Goal: Task Accomplishment & Management: Use online tool/utility

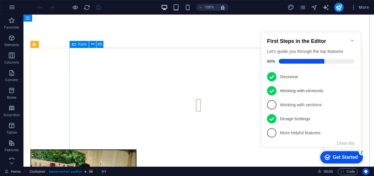
scroll to position [1365, 0]
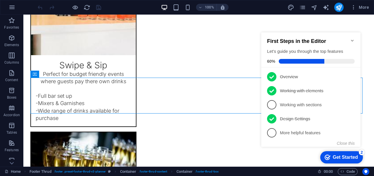
click div "checkmark Get Started 2 First Steps in the Editor Let's guide you through the t…"
click at [351, 39] on icon "Minimize checklist" at bounding box center [352, 40] width 5 height 5
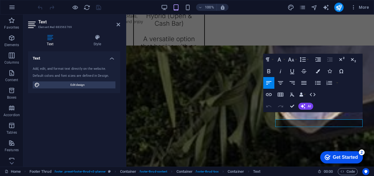
scroll to position [1212, 0]
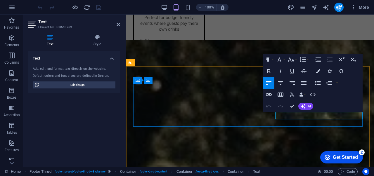
click link "[EMAIL_ADDRESS][DOMAIN_NAME]"
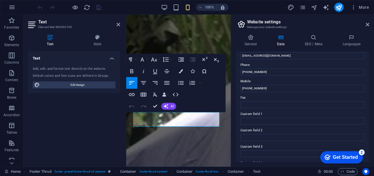
scroll to position [82, 0]
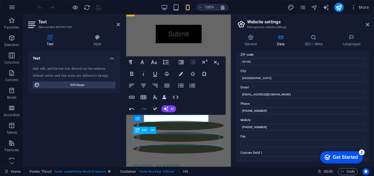
scroll to position [1250, 0]
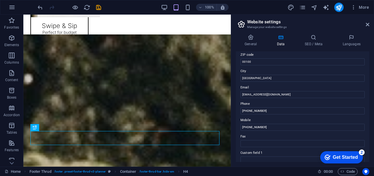
click at [367, 25] on icon at bounding box center [368, 24] width 4 height 5
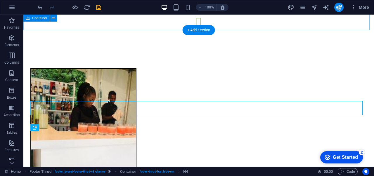
scroll to position [1365, 0]
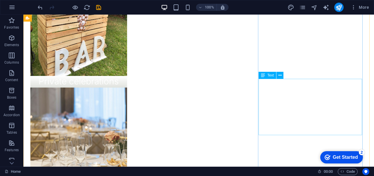
scroll to position [847, 0]
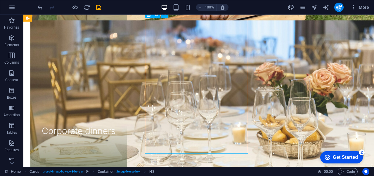
scroll to position [651, 0]
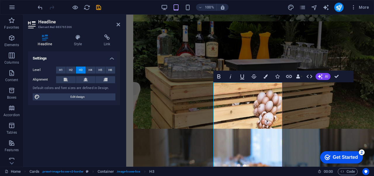
click at [73, 71] on button "H2" at bounding box center [71, 70] width 10 height 7
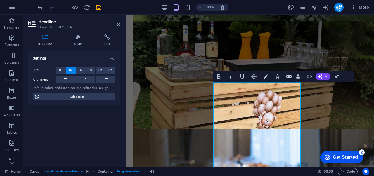
click at [79, 69] on span "H3" at bounding box center [81, 70] width 4 height 7
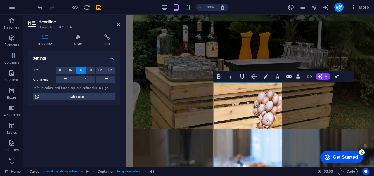
click at [88, 68] on button "H4" at bounding box center [91, 70] width 10 height 7
click at [61, 72] on span "H1" at bounding box center [61, 70] width 4 height 7
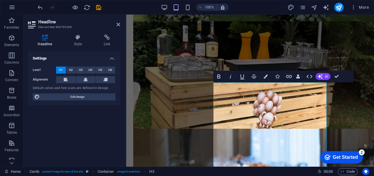
click at [72, 71] on span "H2" at bounding box center [71, 70] width 4 height 7
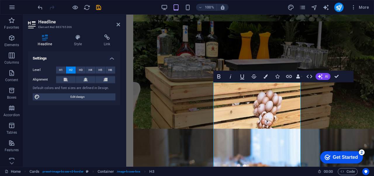
click at [80, 71] on span "H3" at bounding box center [81, 70] width 4 height 7
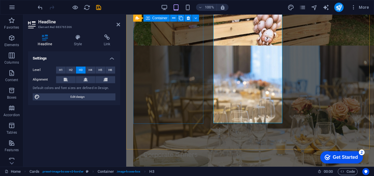
scroll to position [739, 0]
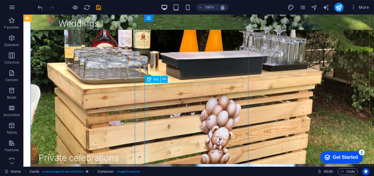
scroll to position [782, 0]
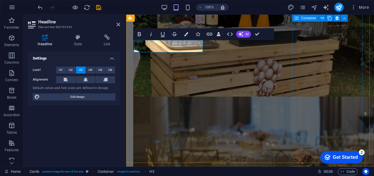
scroll to position [680, 0]
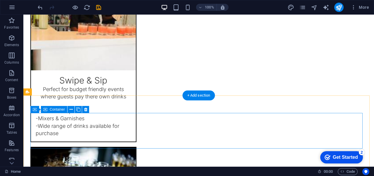
scroll to position [1365, 0]
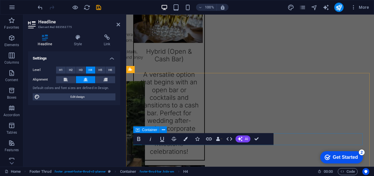
scroll to position [1205, 0]
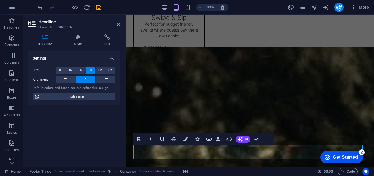
click at [185, 139] on icon "button" at bounding box center [185, 139] width 4 height 4
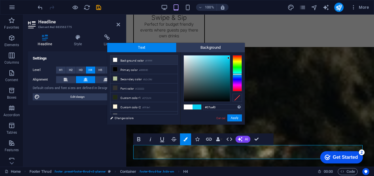
click at [115, 69] on icon at bounding box center [115, 69] width 4 height 4
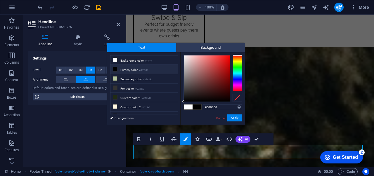
type input "#0b0b0b"
click at [187, 100] on div at bounding box center [207, 78] width 46 height 46
click at [235, 119] on button "Apply" at bounding box center [234, 117] width 15 height 7
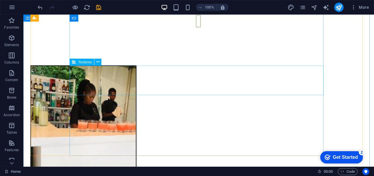
scroll to position [1248, 0]
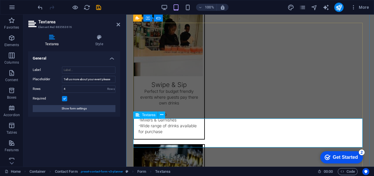
scroll to position [1095, 0]
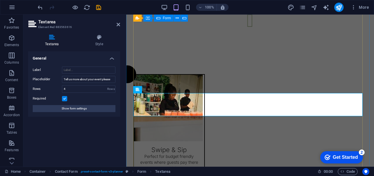
scroll to position [1066, 0]
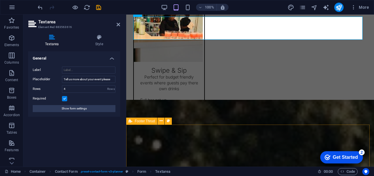
scroll to position [1153, 0]
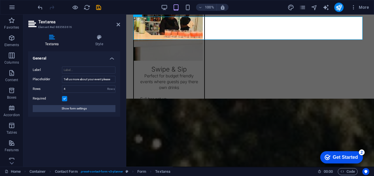
click at [119, 25] on icon at bounding box center [119, 24] width 4 height 5
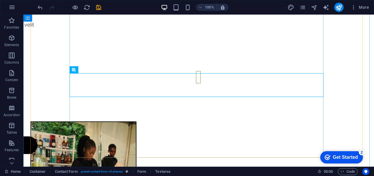
scroll to position [1197, 0]
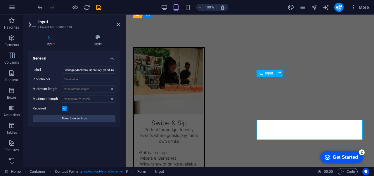
scroll to position [1056, 0]
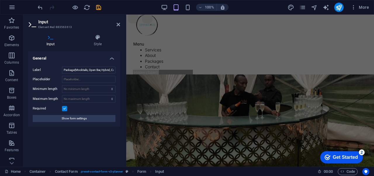
scroll to position [0, 0]
